Goal: Information Seeking & Learning: Learn about a topic

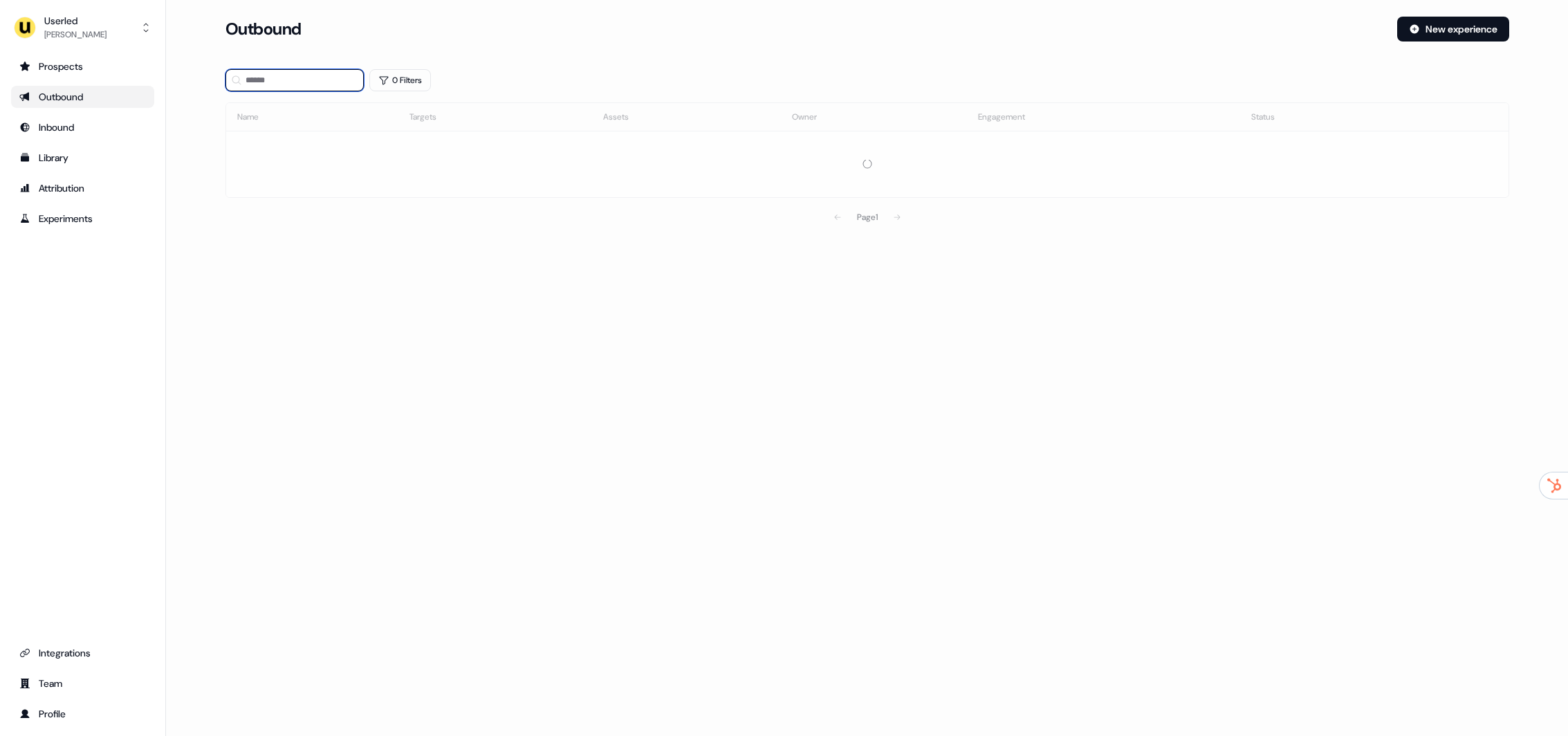
click at [322, 72] on input at bounding box center [295, 80] width 138 height 22
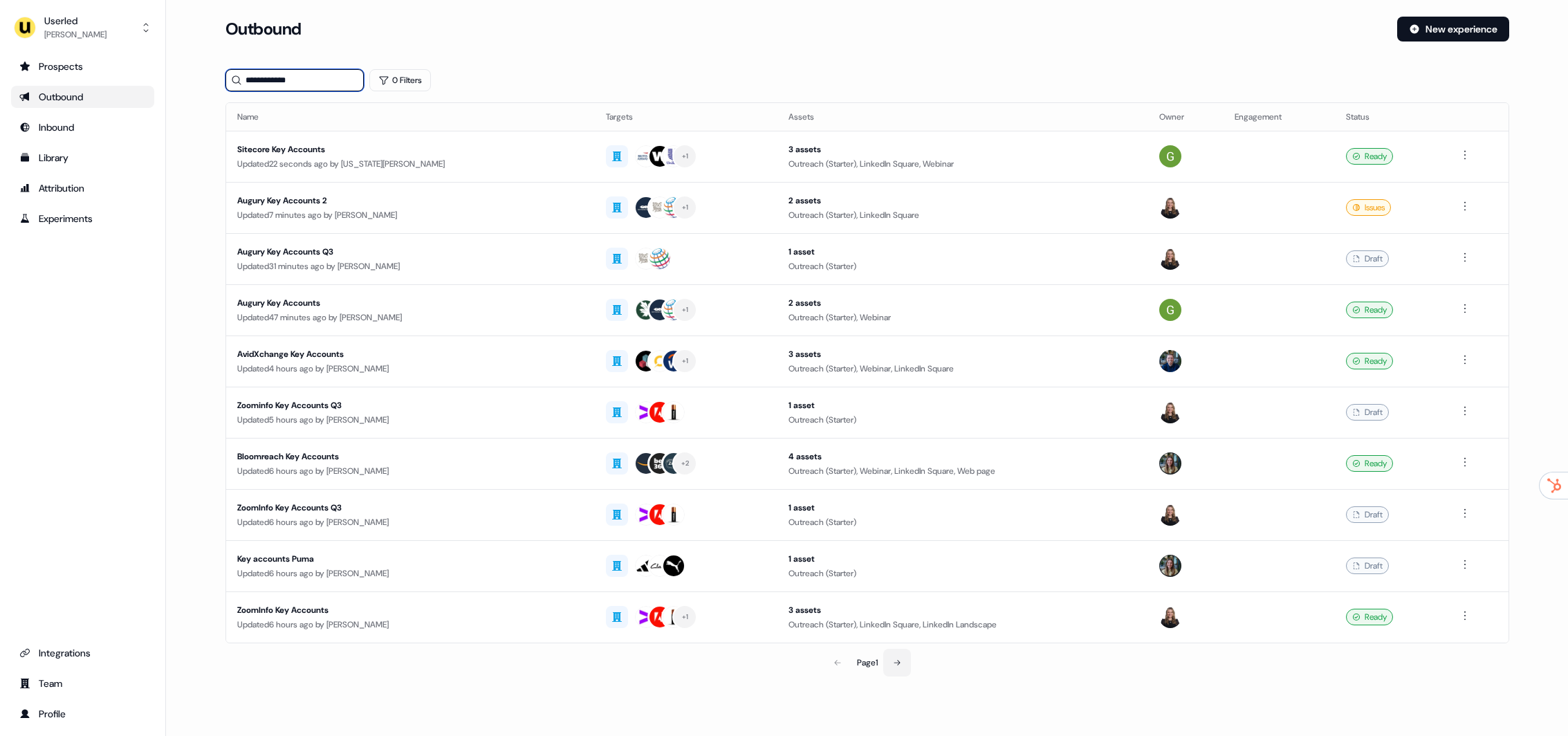
type input "**********"
click at [904, 666] on button at bounding box center [896, 663] width 27 height 27
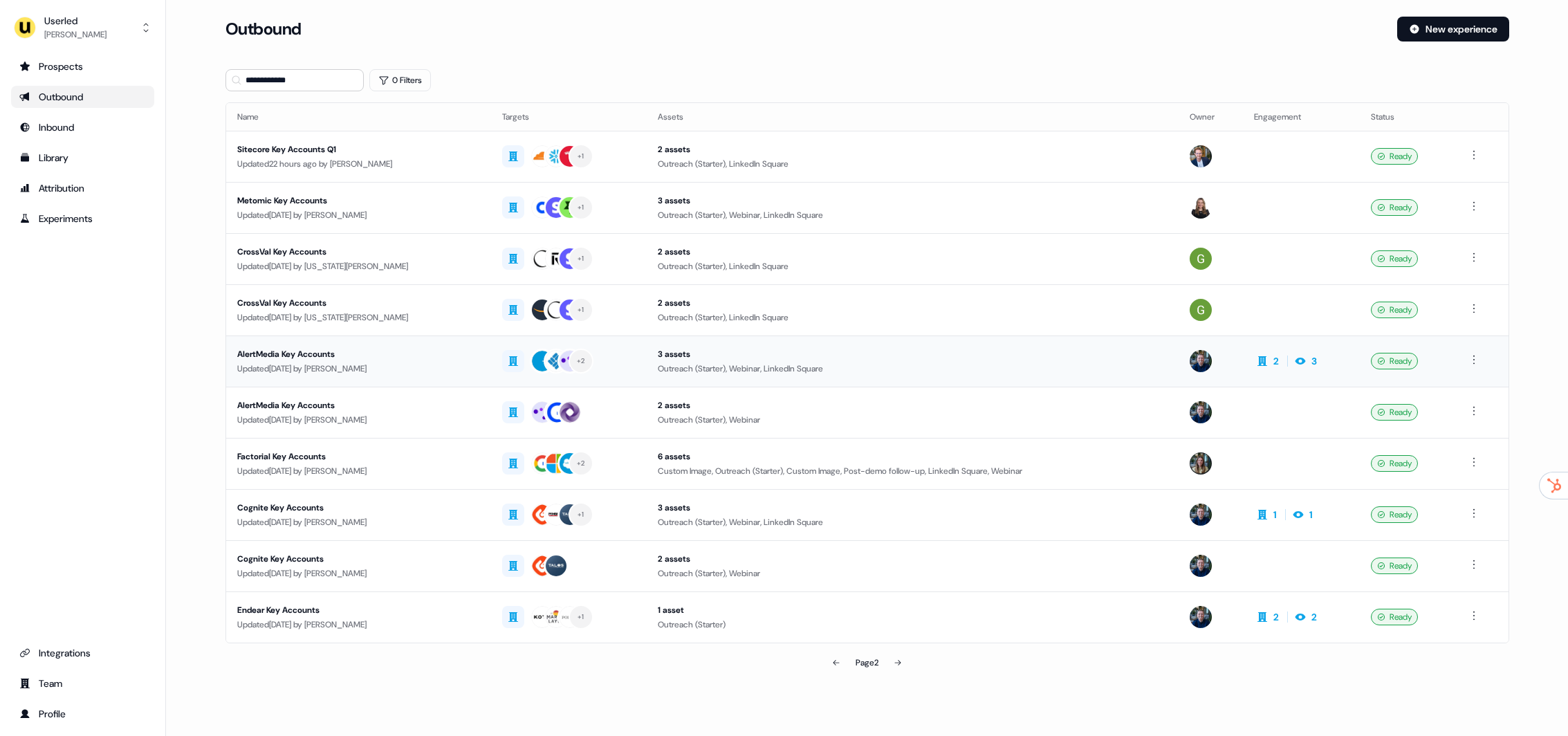
click at [334, 371] on div "Updated 6 days ago by James Johnson" at bounding box center [359, 369] width 243 height 14
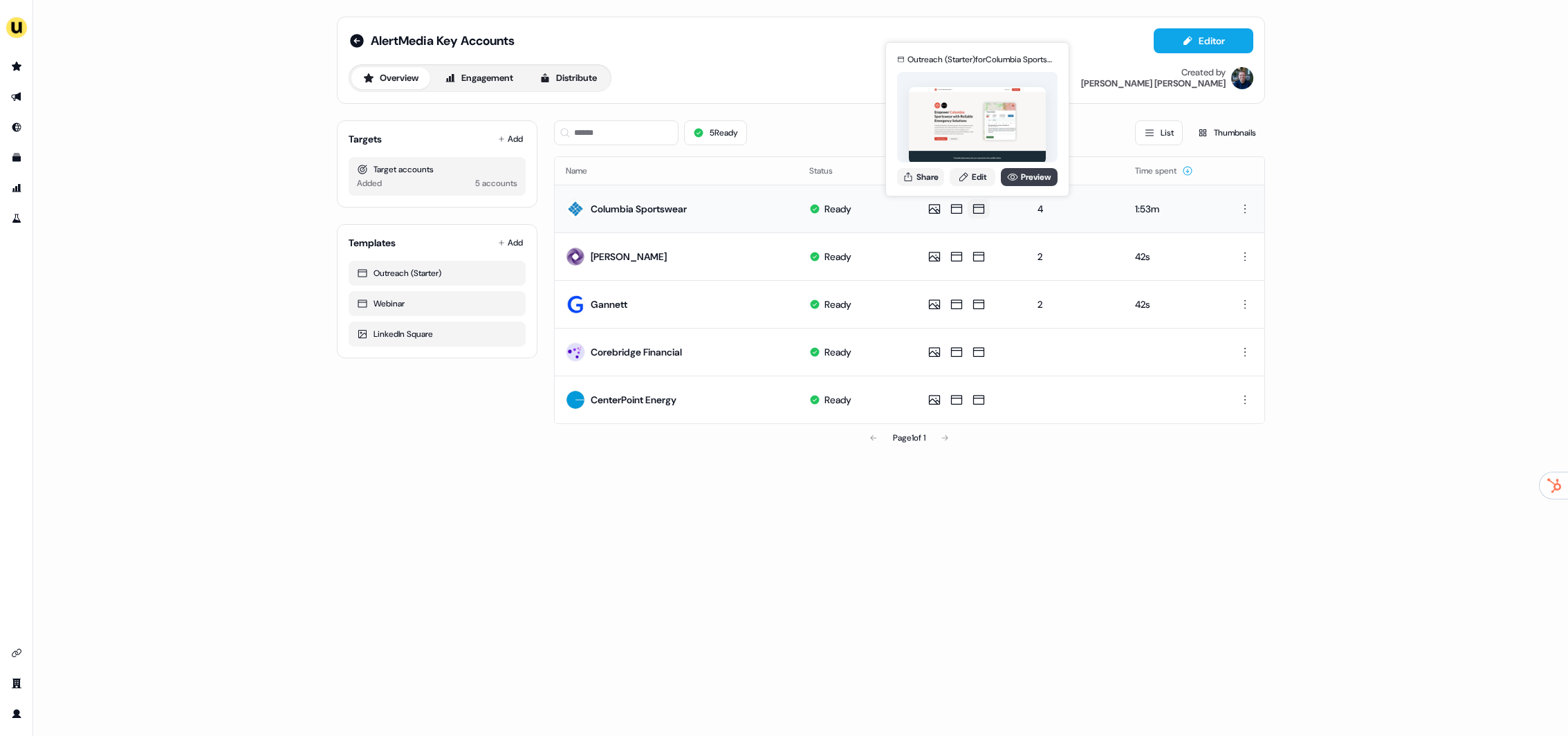
click at [1029, 175] on link "Preview" at bounding box center [1029, 177] width 57 height 18
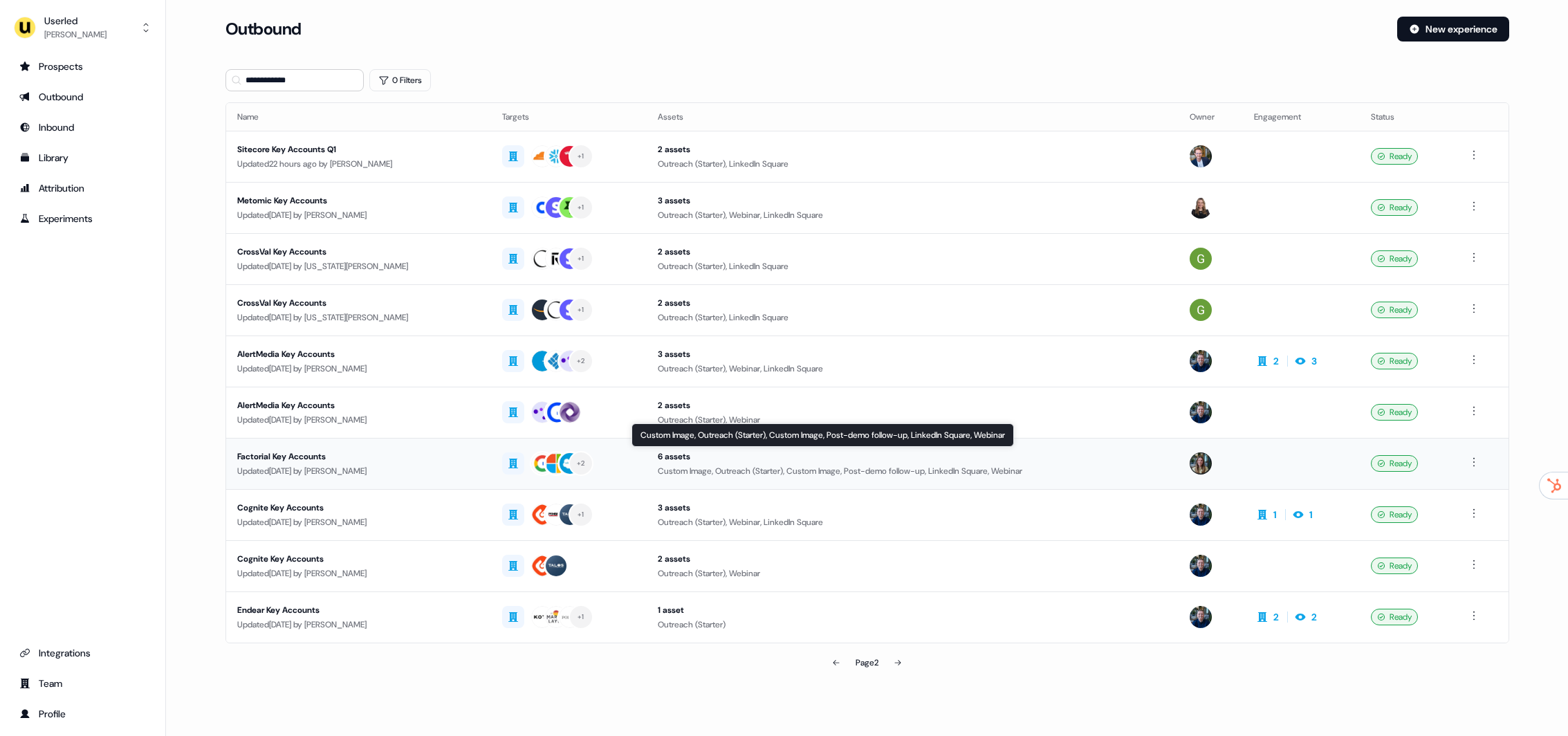
click at [1014, 464] on div "Custom Image, Outreach (Starter), Custom Image, Post-demo follow-up, LinkedIn S…" at bounding box center [912, 471] width 509 height 14
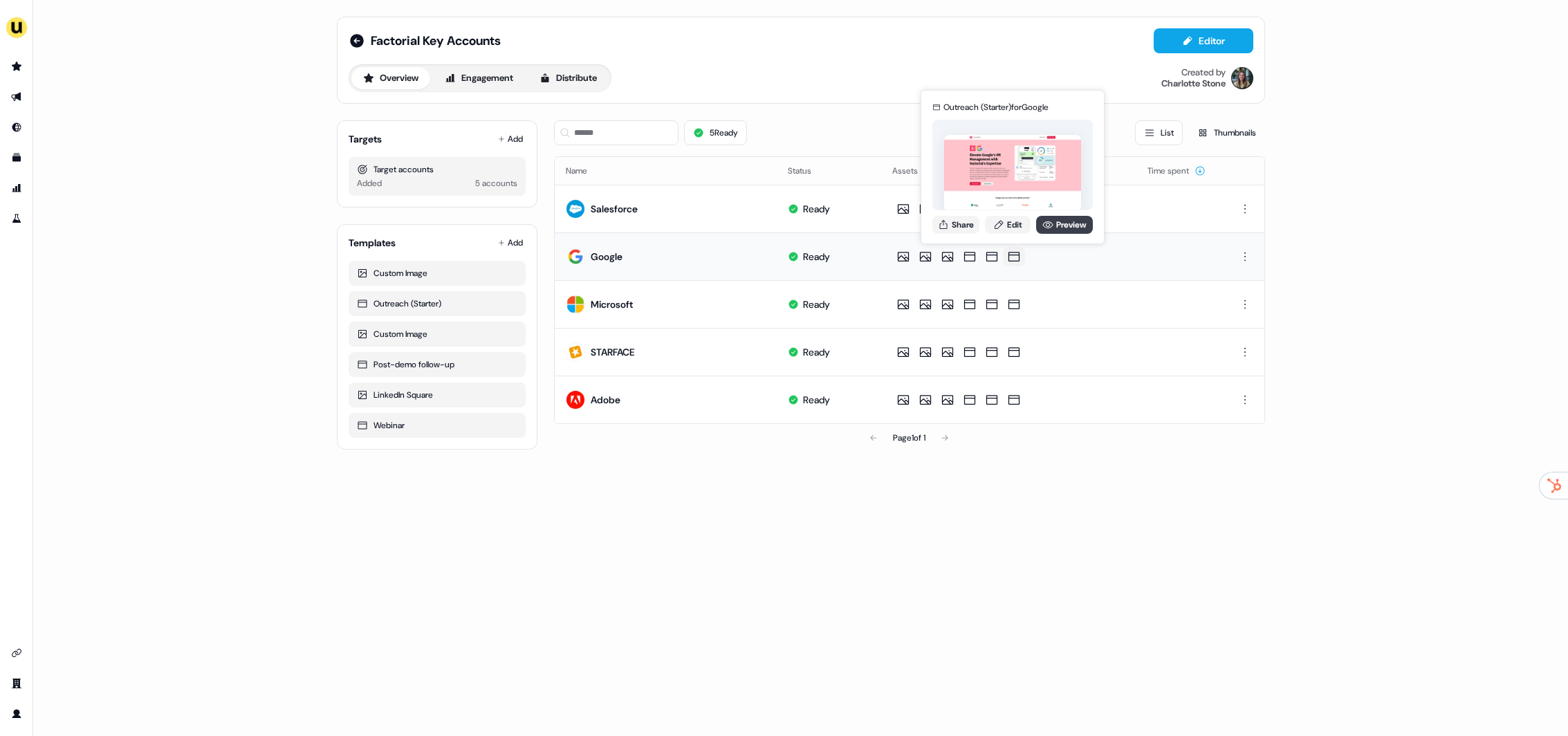
click at [1054, 232] on link "Preview" at bounding box center [1064, 225] width 57 height 18
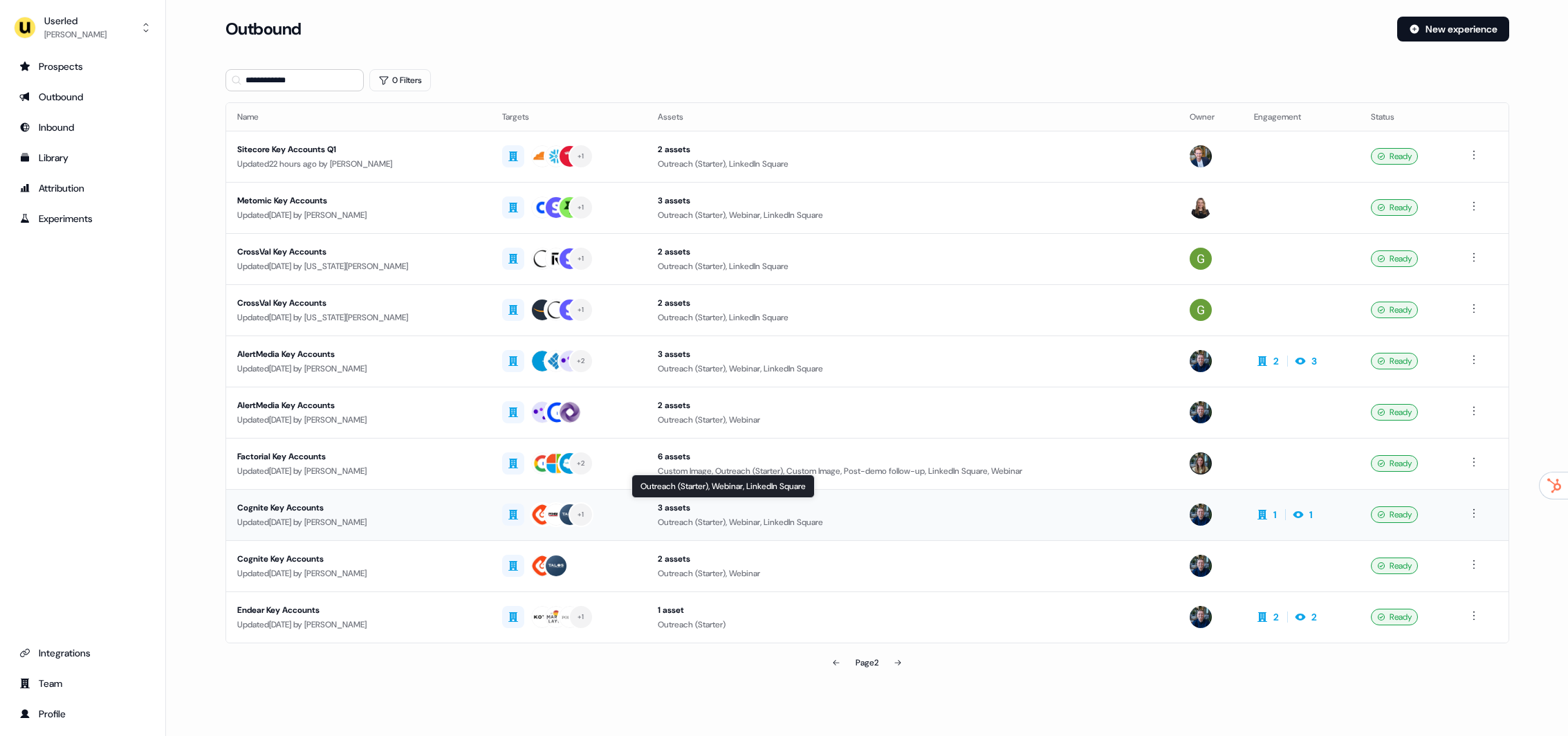
click at [872, 512] on div "3 assets" at bounding box center [912, 508] width 509 height 14
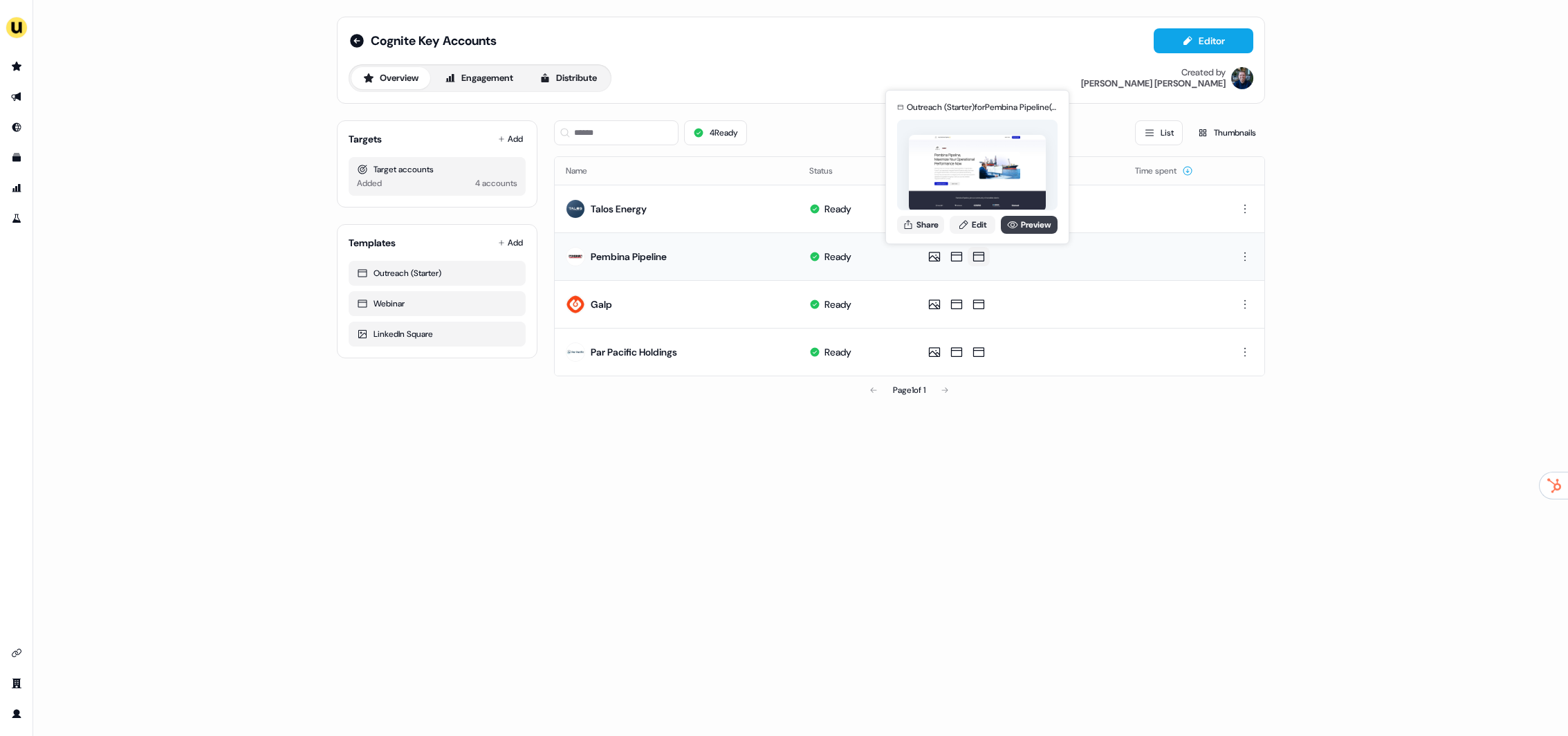
click at [1009, 230] on link "Preview" at bounding box center [1029, 225] width 57 height 18
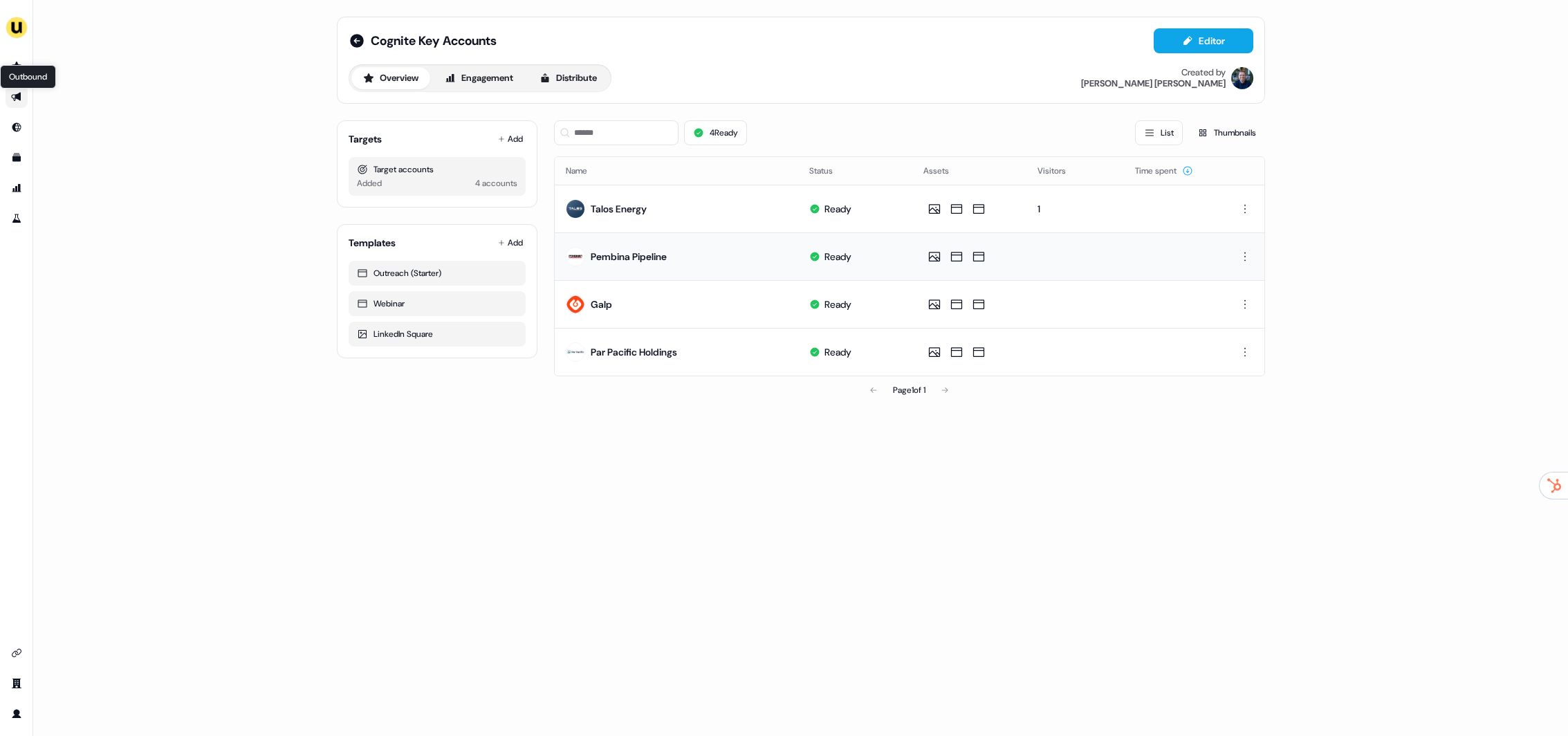
click at [13, 98] on icon "Go to outbound experience" at bounding box center [16, 97] width 10 height 9
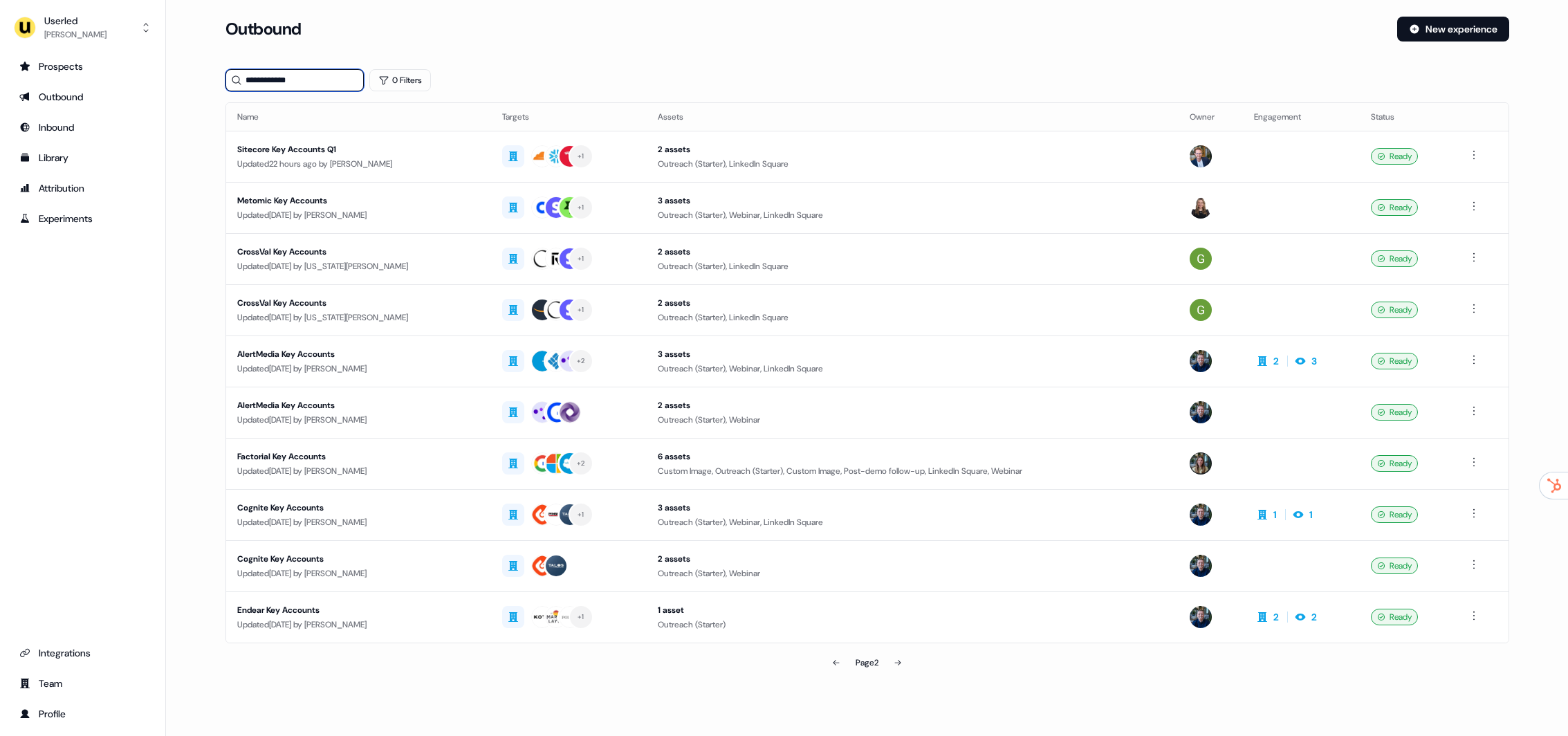
drag, startPoint x: 327, startPoint y: 89, endPoint x: 243, endPoint y: 79, distance: 84.6
click at [243, 79] on input "**********" at bounding box center [295, 80] width 138 height 22
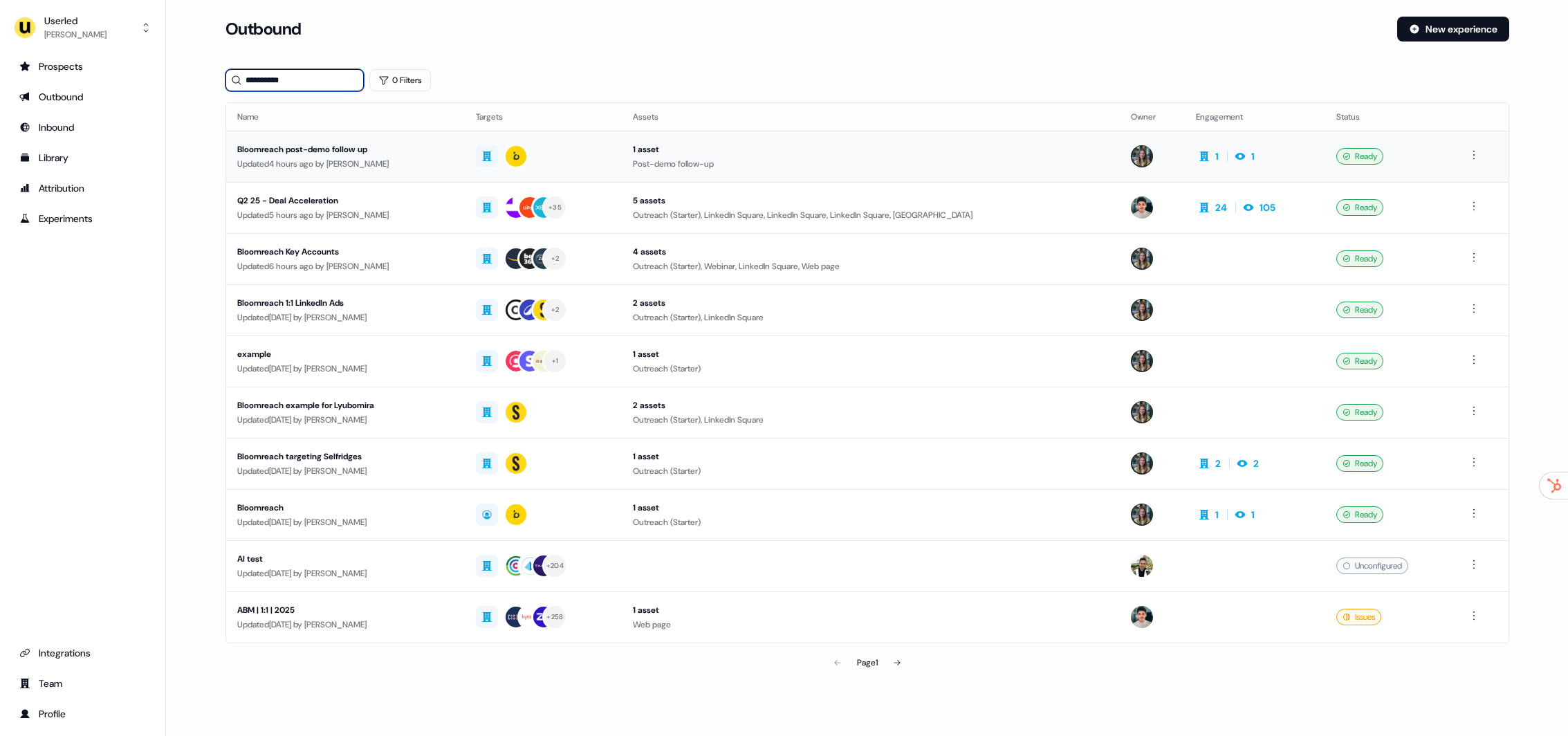
type input "**********"
click at [364, 158] on div "Updated 4 hours ago by Charlotte Stone" at bounding box center [346, 164] width 217 height 14
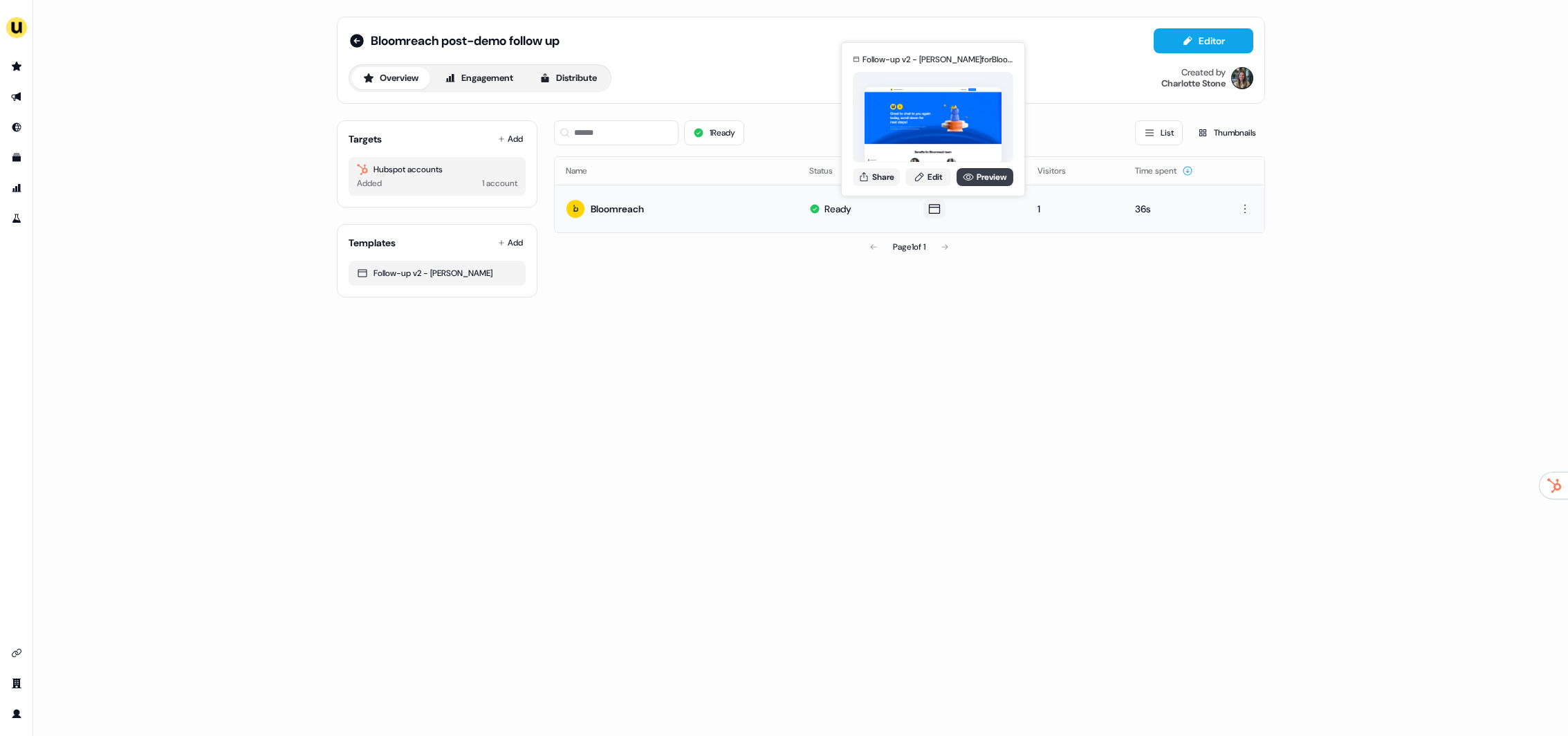
click at [977, 181] on link "Preview" at bounding box center [984, 177] width 57 height 18
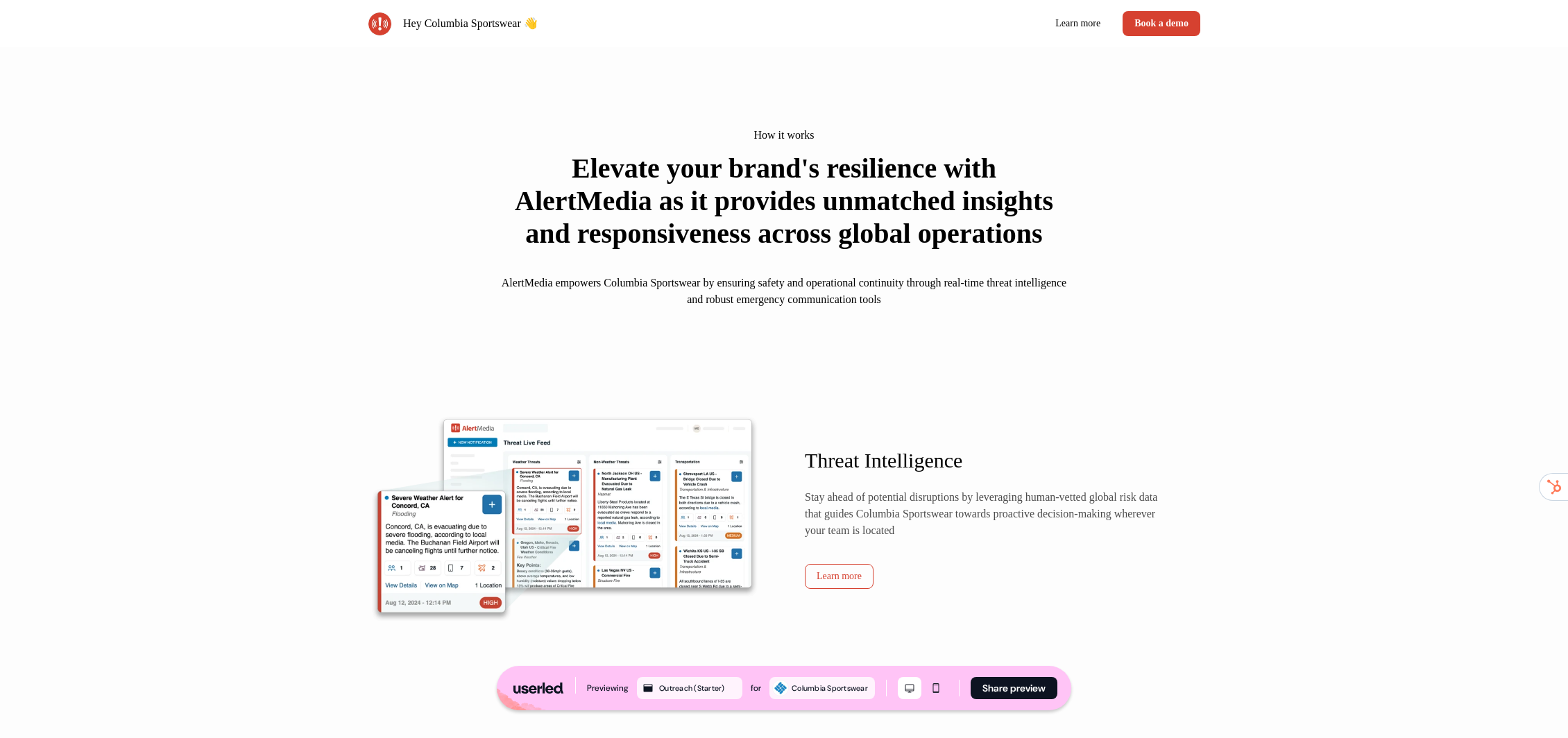
scroll to position [1426, 0]
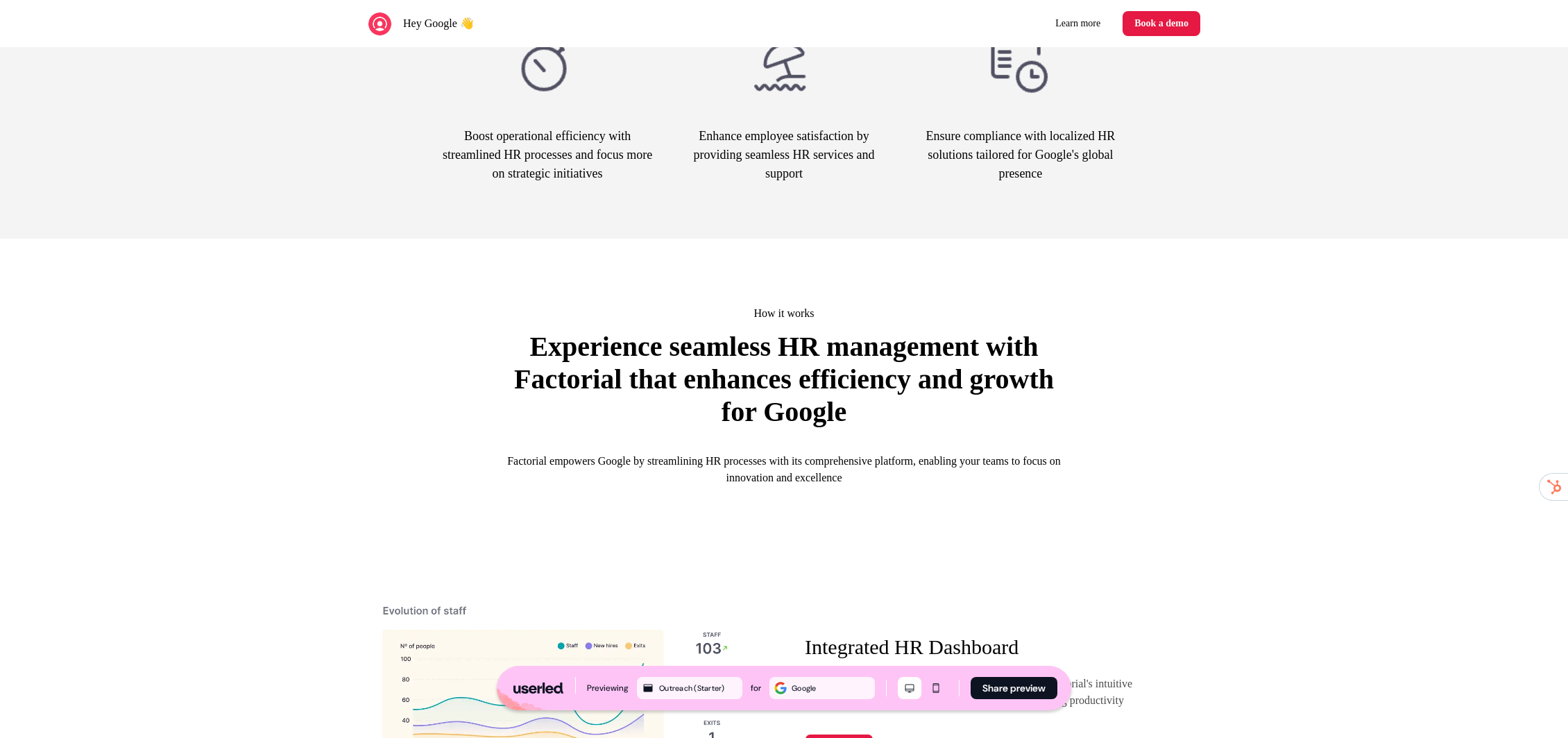
scroll to position [1393, 0]
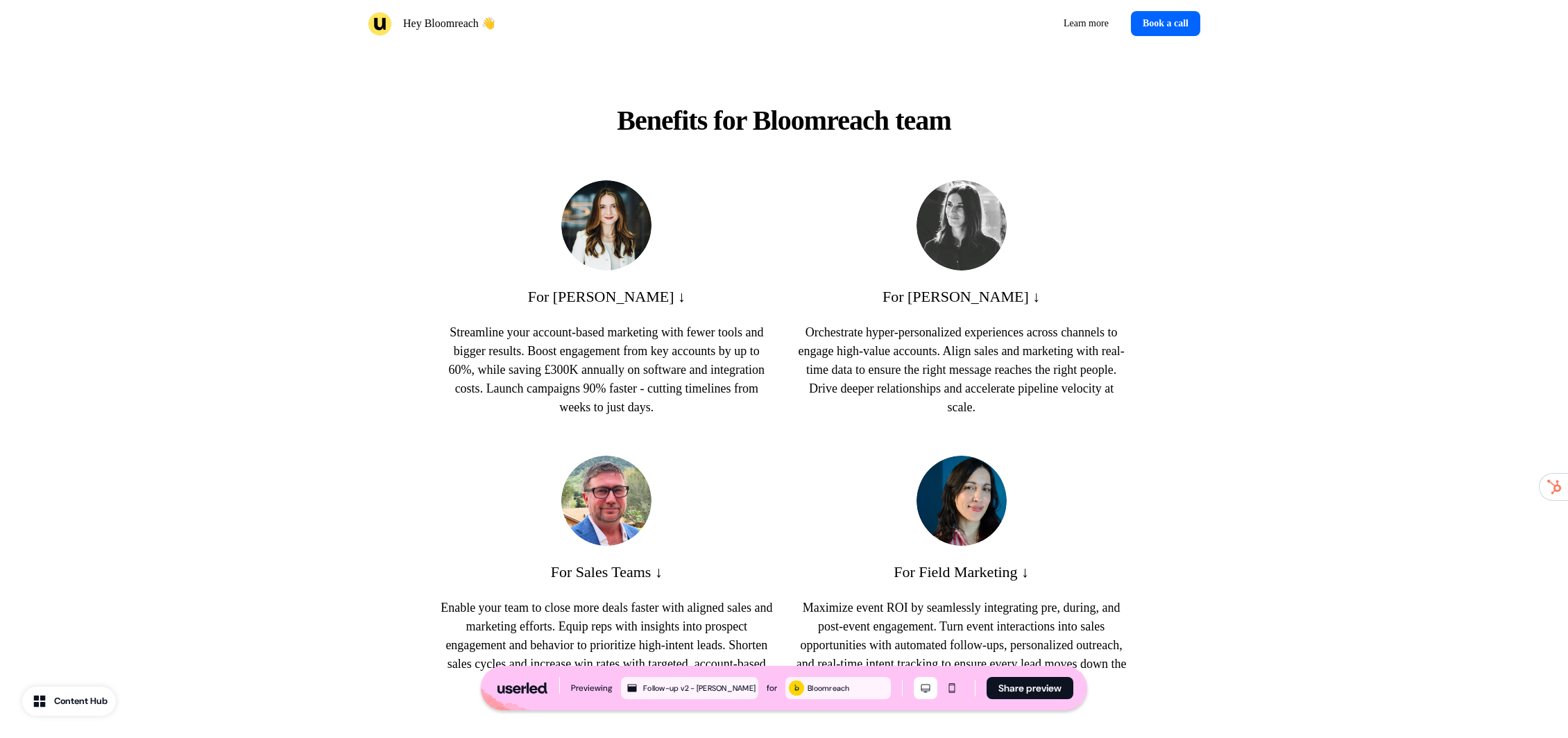
scroll to position [512, 0]
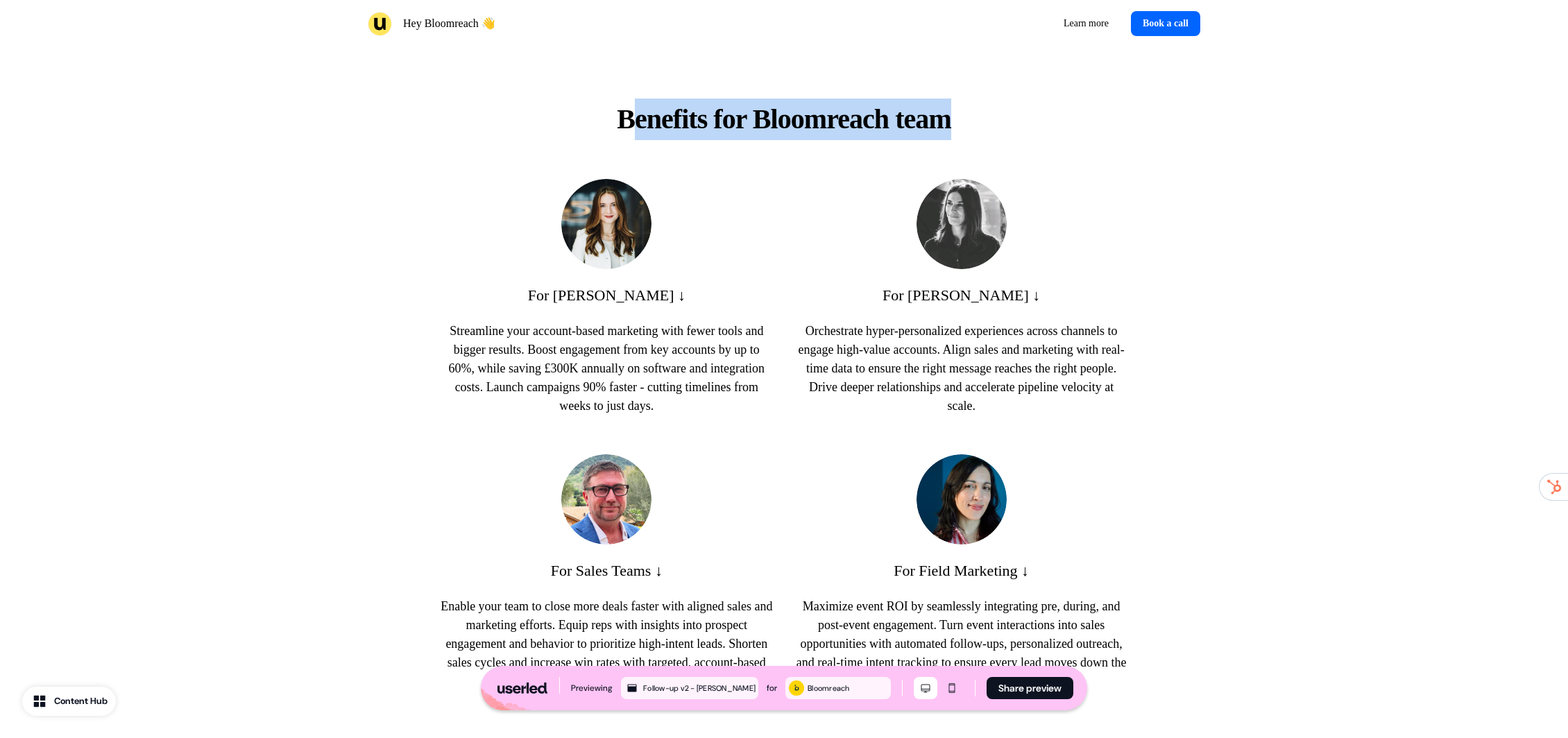
drag, startPoint x: 662, startPoint y: 120, endPoint x: 971, endPoint y: 146, distance: 310.1
click at [963, 137] on p "Benefits for Bloomreach team" at bounding box center [784, 120] width 397 height 42
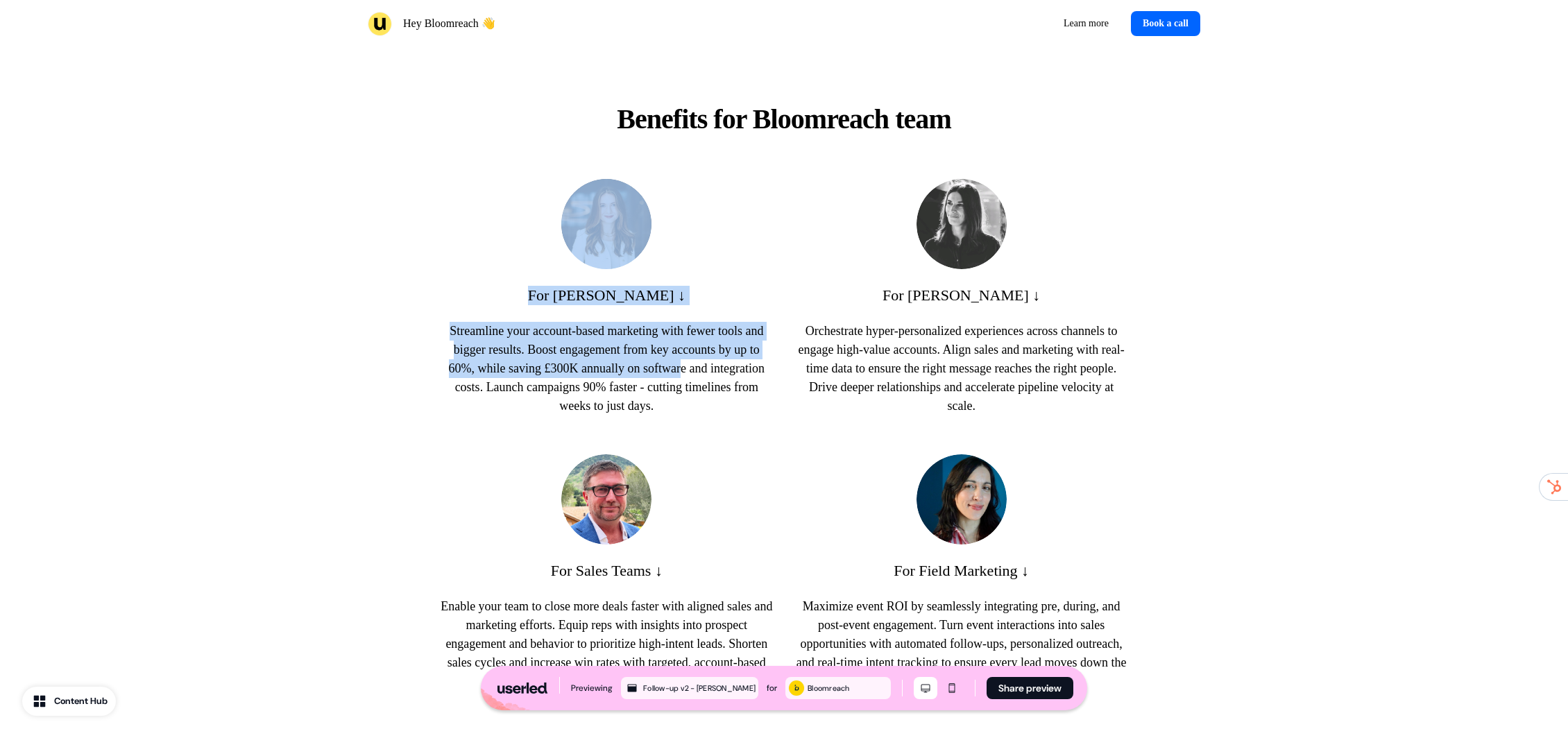
drag, startPoint x: 656, startPoint y: 280, endPoint x: 748, endPoint y: 404, distance: 154.4
click at [765, 396] on div "For Billie ↓ Streamline your account-based marketing with fewer tools and bigge…" at bounding box center [607, 297] width 333 height 237
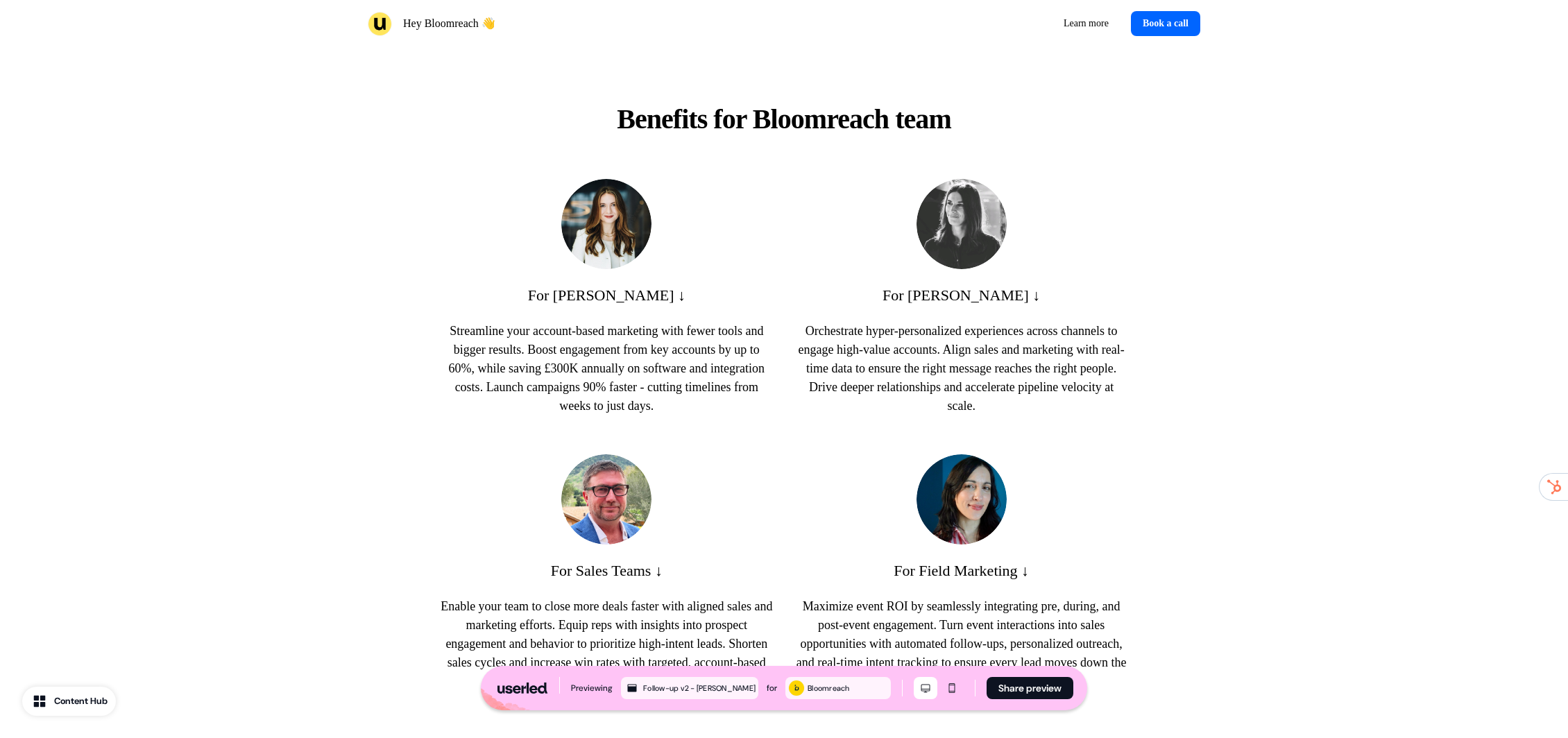
click at [520, 365] on p "Streamline your account-based marketing with fewer tools and bigger results. Bo…" at bounding box center [607, 369] width 333 height 94
drag, startPoint x: 581, startPoint y: 302, endPoint x: 630, endPoint y: 301, distance: 49.0
click at [630, 301] on p "For Billie ↓" at bounding box center [607, 295] width 157 height 19
drag, startPoint x: 574, startPoint y: 290, endPoint x: 520, endPoint y: 290, distance: 54.0
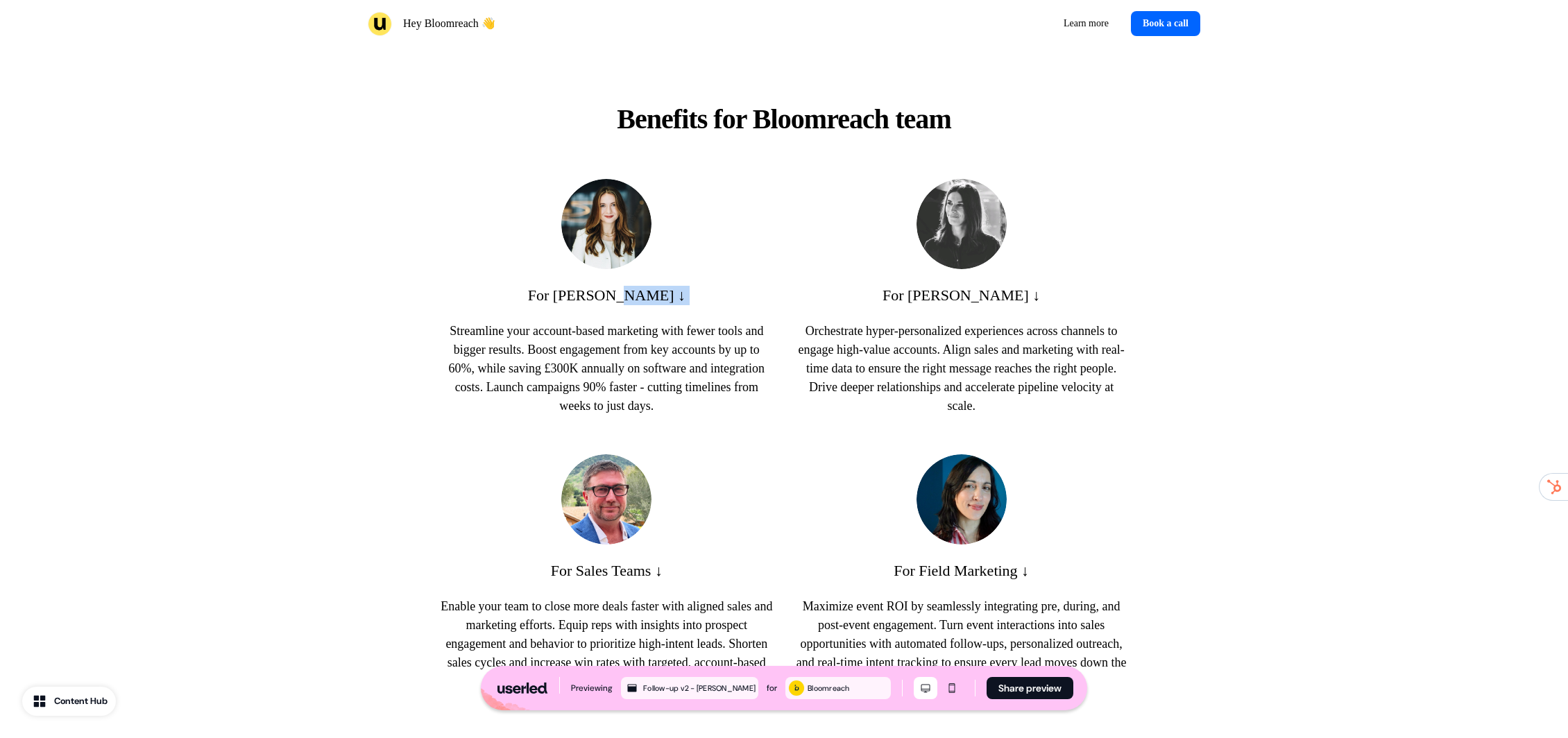
click at [522, 290] on div "For Billie ↓ Streamline your account-based marketing with fewer tools and bigge…" at bounding box center [607, 297] width 333 height 237
click at [520, 290] on div "For Billie ↓ Streamline your account-based marketing with fewer tools and bigge…" at bounding box center [607, 297] width 333 height 237
drag, startPoint x: 587, startPoint y: 291, endPoint x: 641, endPoint y: 296, distance: 54.2
click at [641, 296] on div "For Billie ↓ Streamline your account-based marketing with fewer tools and bigge…" at bounding box center [607, 297] width 333 height 237
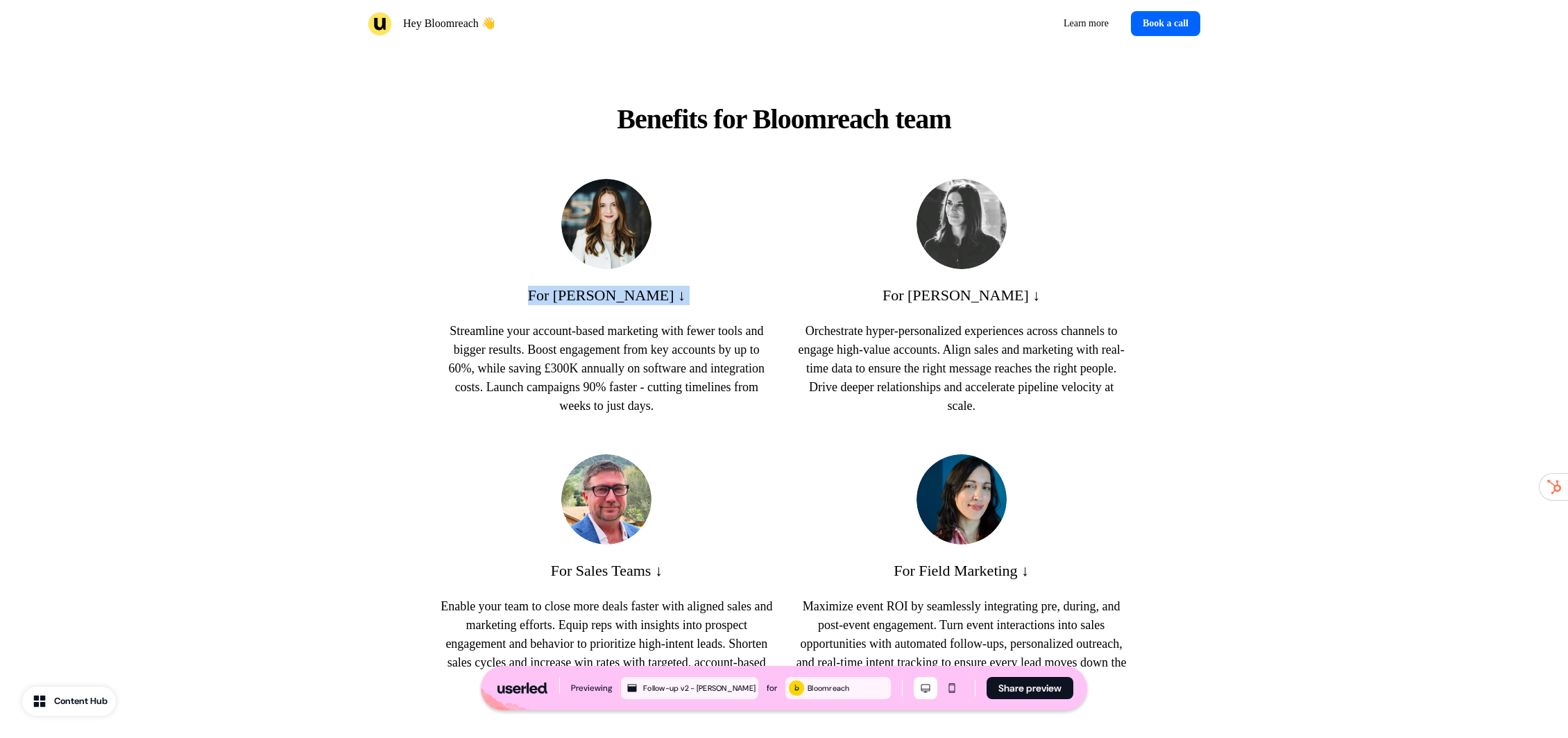
drag, startPoint x: 597, startPoint y: 292, endPoint x: 679, endPoint y: 294, distance: 82.0
click at [679, 294] on div "For Billie ↓ Streamline your account-based marketing with fewer tools and bigge…" at bounding box center [607, 297] width 333 height 237
click at [582, 296] on p "For Billie ↓" at bounding box center [607, 295] width 157 height 19
click at [986, 291] on p "For Lyubomira ↓" at bounding box center [961, 295] width 157 height 19
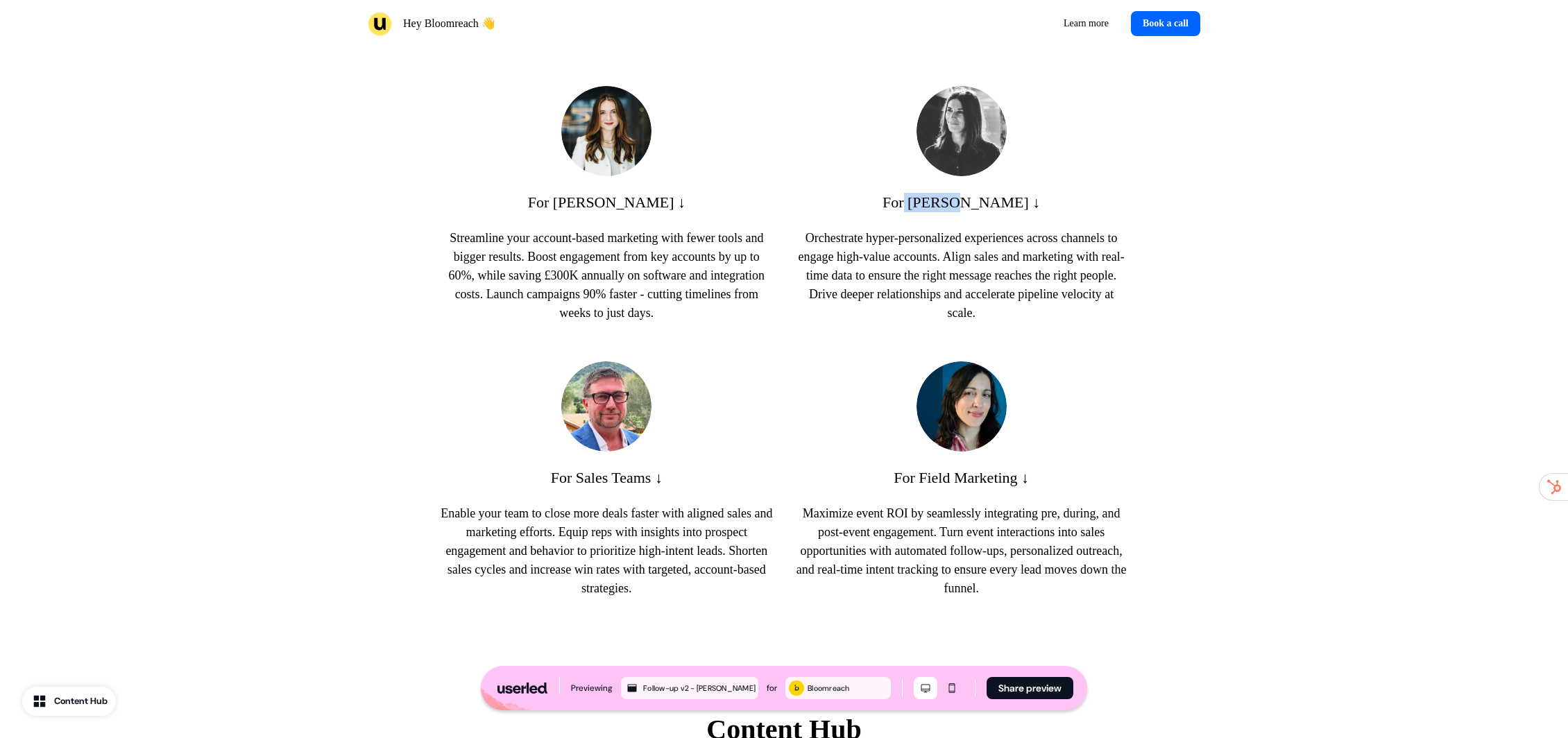
scroll to position [618, 0]
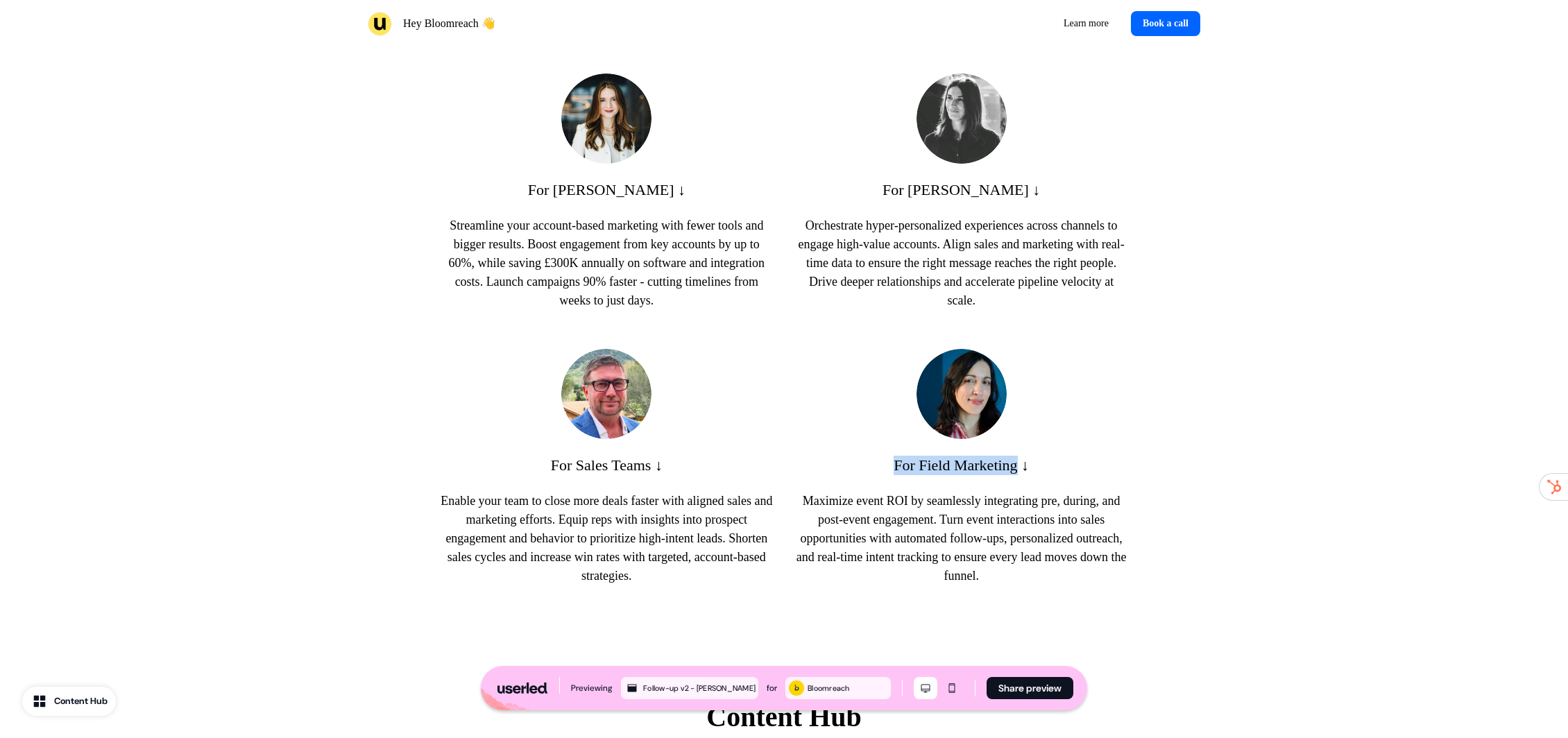
drag, startPoint x: 921, startPoint y: 468, endPoint x: 1034, endPoint y: 470, distance: 113.0
click at [1022, 470] on div "For Field Marketing ↓ Maximize event ROI by seamlessly integrating pre, during,…" at bounding box center [961, 467] width 333 height 237
click at [618, 475] on div "For Sales Teams ↓ Enable your team to close more deals faster with aligned sale…" at bounding box center [607, 467] width 333 height 237
click at [687, 477] on div "For Sales Teams ↓ Enable your team to close more deals faster with aligned sale…" at bounding box center [607, 467] width 333 height 237
drag, startPoint x: 1040, startPoint y: 581, endPoint x: 1053, endPoint y: 580, distance: 13.0
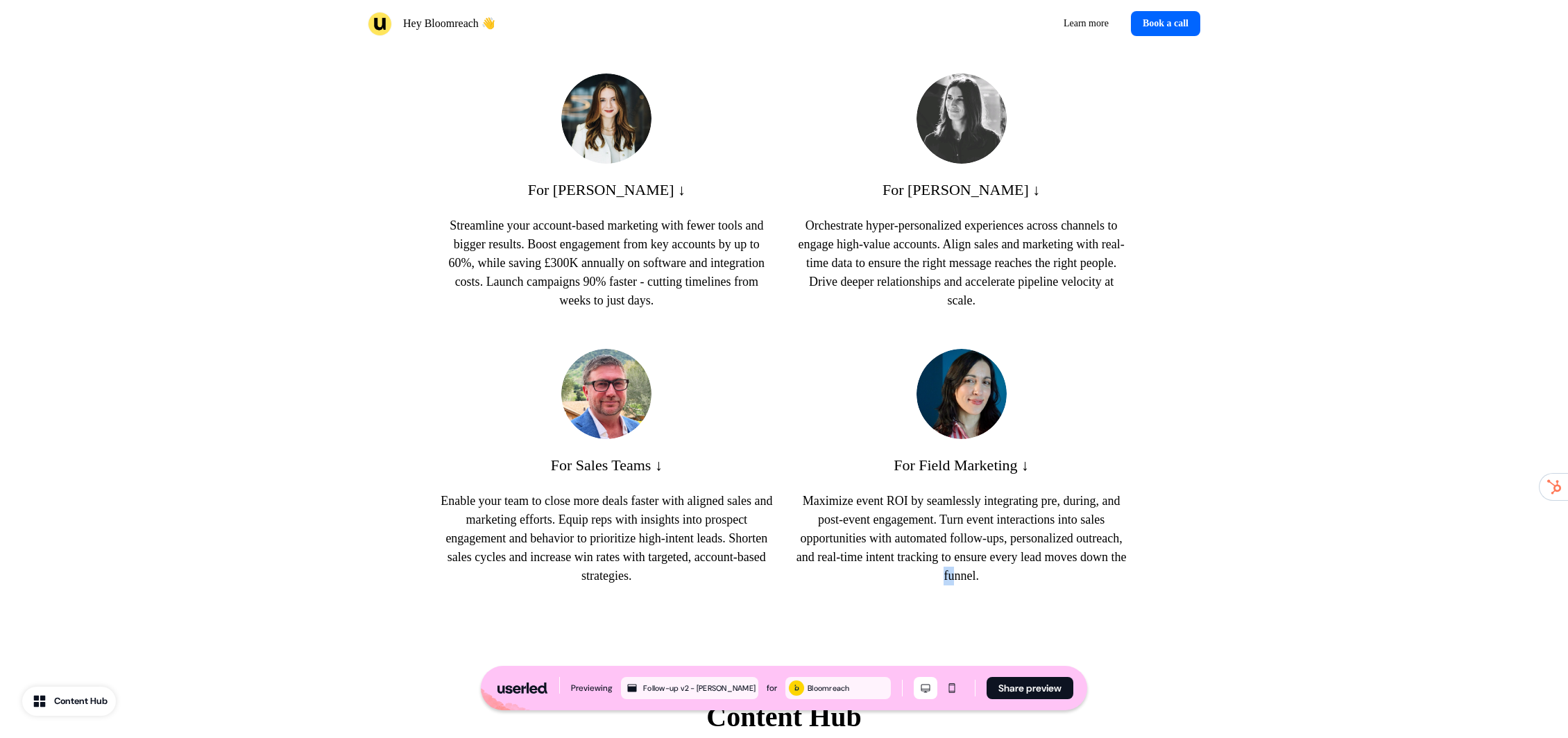
click at [1050, 580] on p "Maximize event ROI by seamlessly integrating pre, during, and post-event engage…" at bounding box center [961, 539] width 333 height 94
drag, startPoint x: 1140, startPoint y: 565, endPoint x: 877, endPoint y: 510, distance: 268.7
click at [892, 515] on div "Benefits for Bloomreach team For Billie ↓ Streamline your account-based marketi…" at bounding box center [784, 290] width 916 height 704
click at [856, 503] on p "Maximize event ROI by seamlessly integrating pre, during, and post-event engage…" at bounding box center [961, 539] width 333 height 94
